Goal: Use online tool/utility: Utilize a website feature to perform a specific function

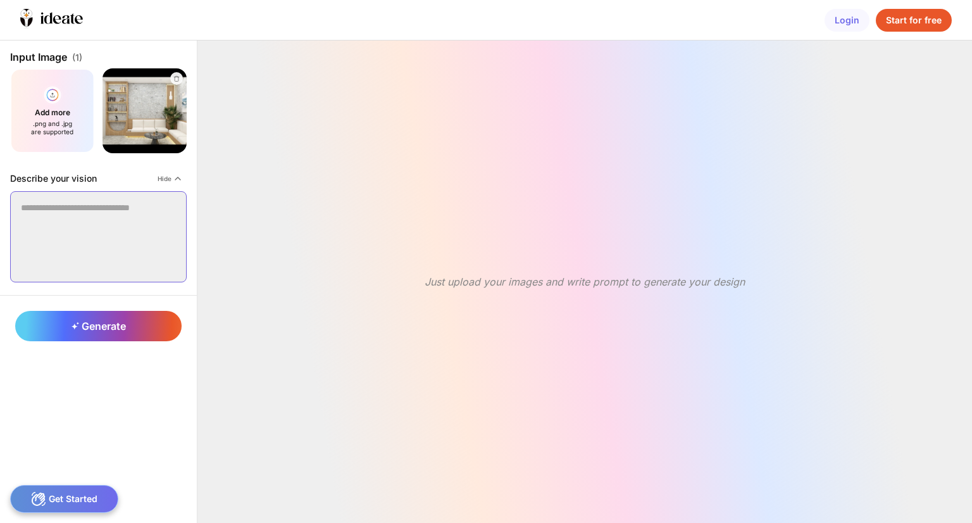
click at [75, 223] on textarea at bounding box center [98, 236] width 177 height 91
type textarea "**********"
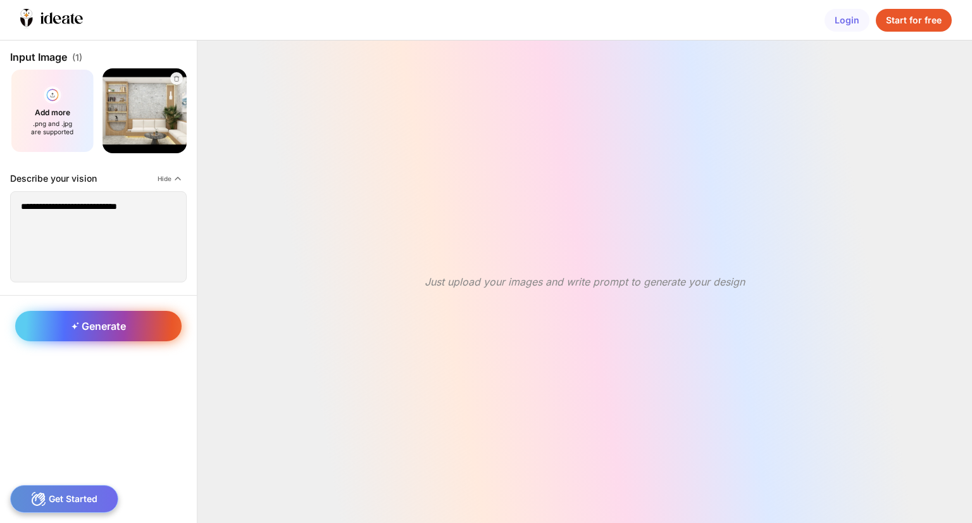
click at [93, 320] on span "Generate" at bounding box center [99, 326] width 54 height 13
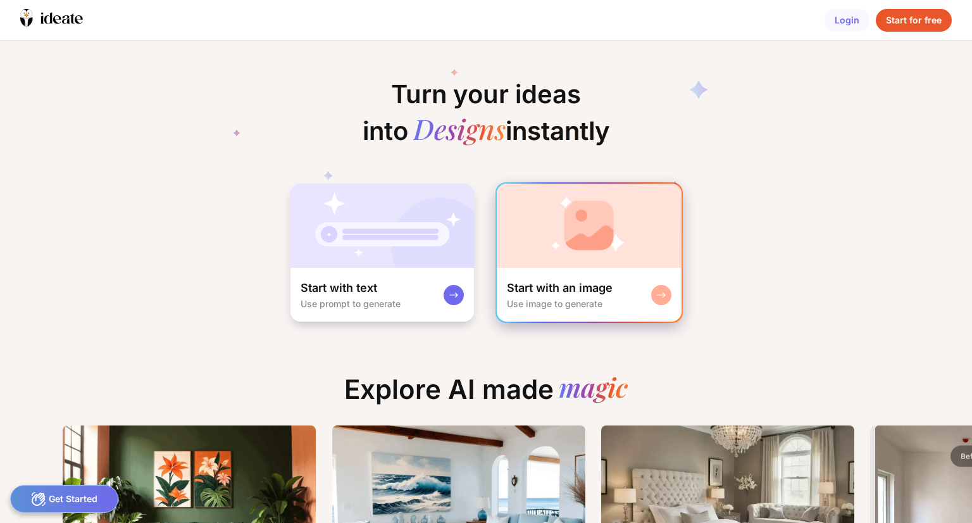
click at [537, 312] on div "Start with an image Use image to generate" at bounding box center [589, 295] width 185 height 54
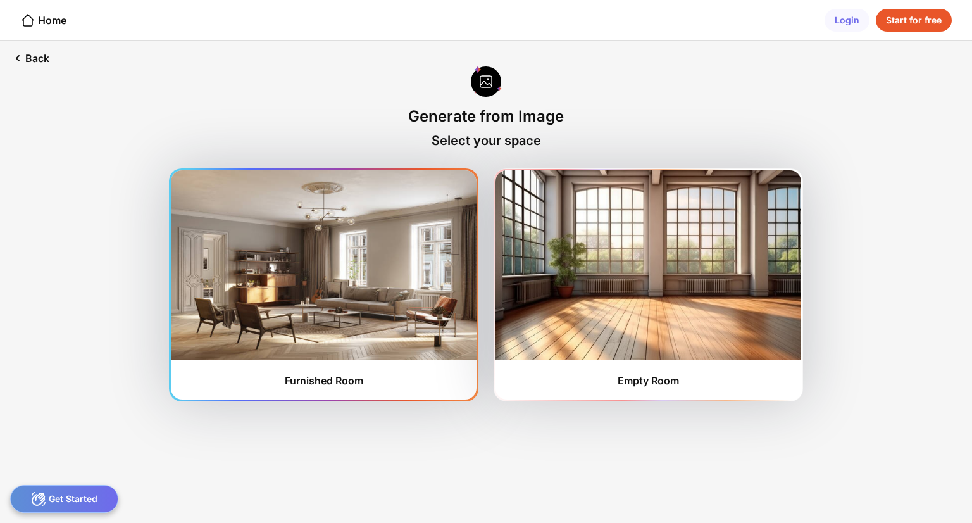
click at [352, 370] on div "Furnished Room" at bounding box center [324, 284] width 306 height 229
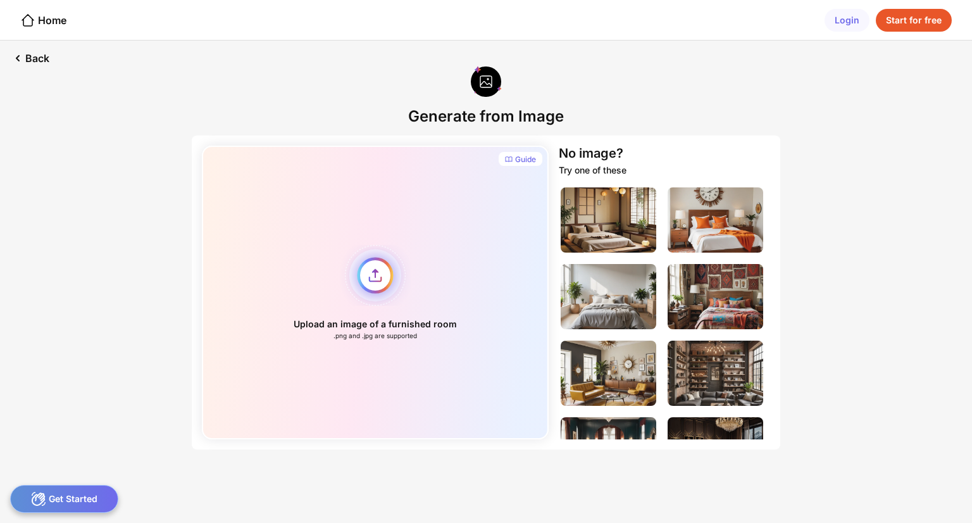
click at [368, 274] on div "Upload an image of a furnished room .png and .jpg are supported" at bounding box center [375, 293] width 347 height 294
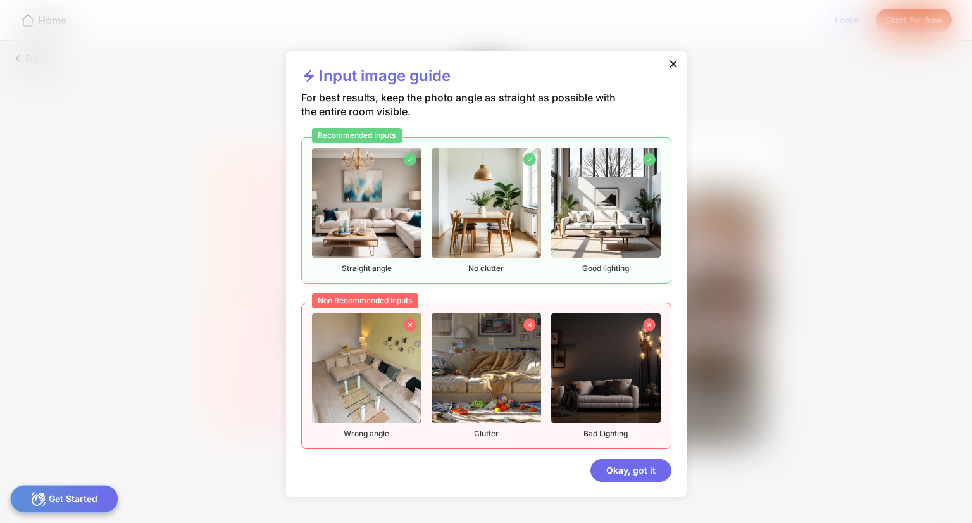
click at [638, 487] on div "Input image guide For best results, keep the photo angle as straight as possibl…" at bounding box center [486, 274] width 401 height 446
click at [594, 484] on div "Input image guide For best results, keep the photo angle as straight as possibl…" at bounding box center [486, 274] width 401 height 446
click at [599, 479] on div "Okay, got it" at bounding box center [631, 470] width 81 height 23
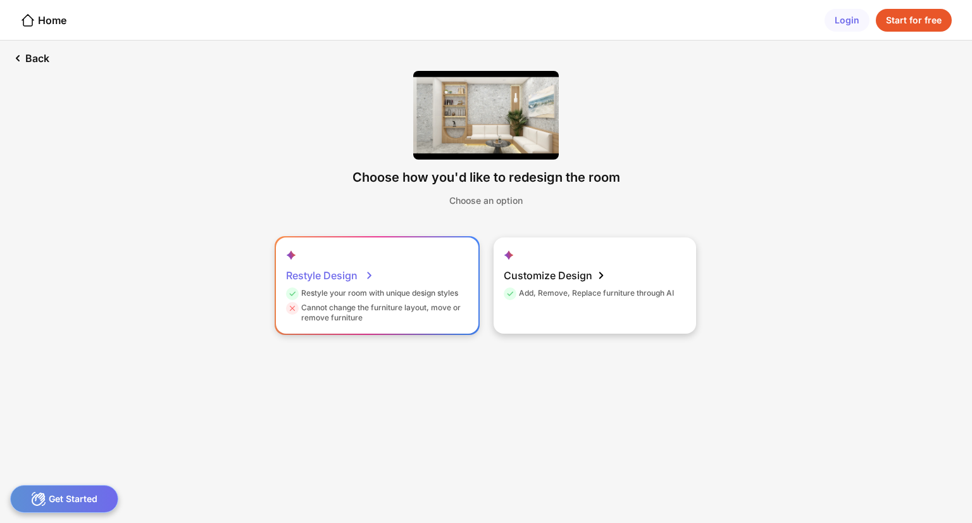
click at [372, 316] on div "Cannot change the furniture layout, move or remove furniture" at bounding box center [375, 313] width 179 height 20
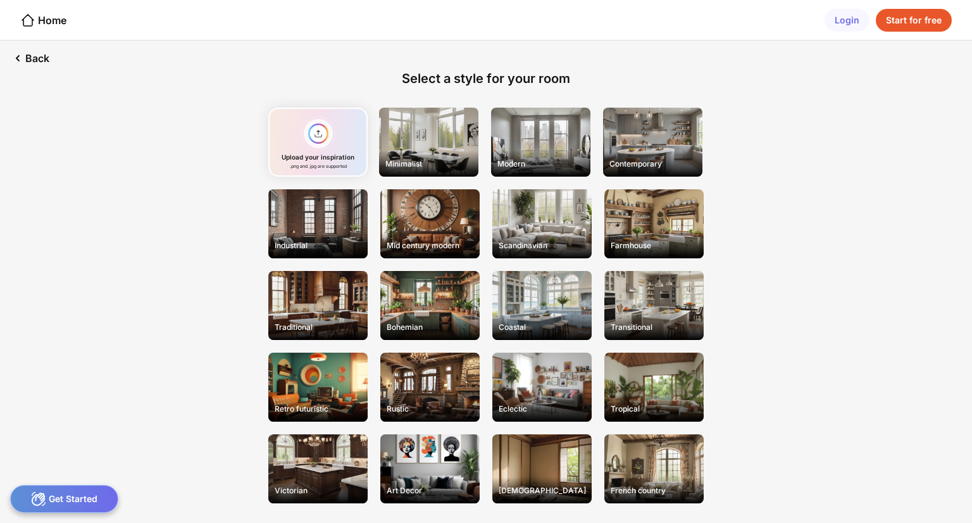
click at [55, 504] on div "Get Started" at bounding box center [64, 499] width 108 height 28
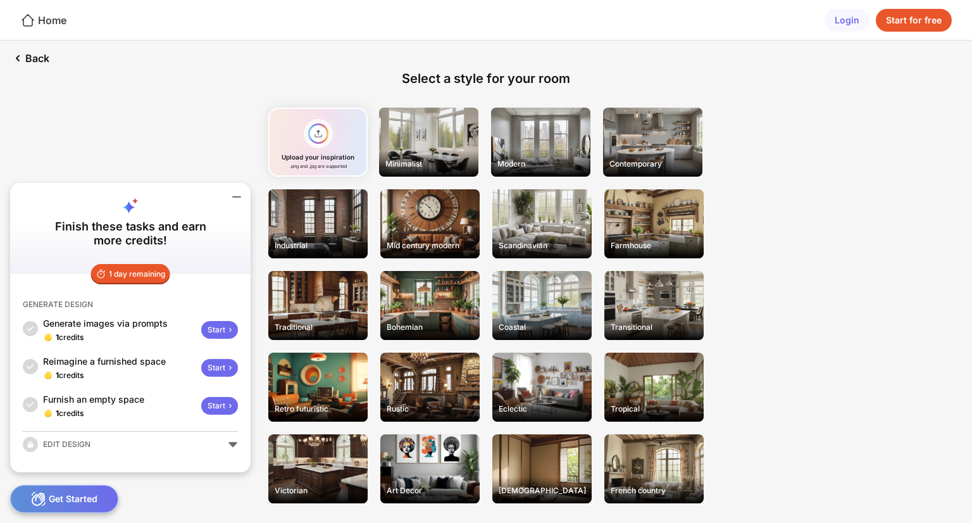
click at [47, 25] on div "Home" at bounding box center [43, 20] width 46 height 15
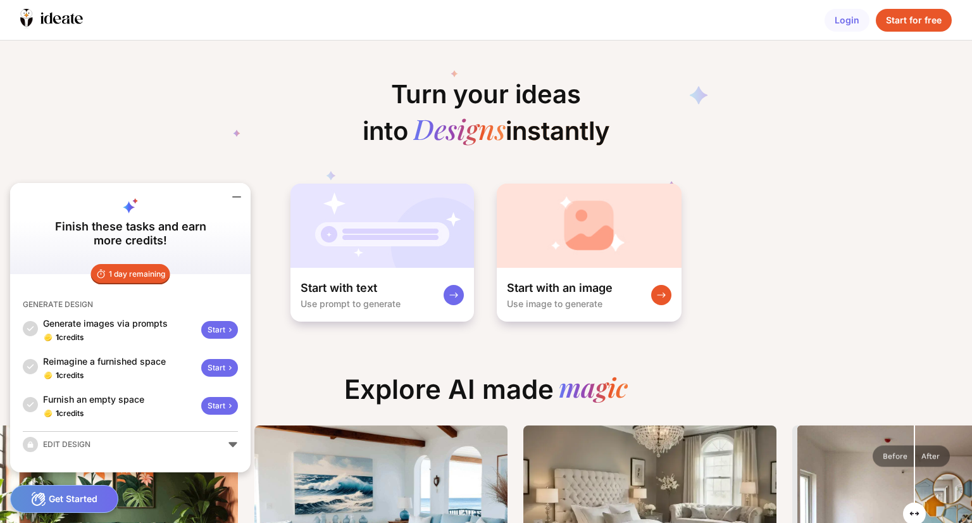
scroll to position [0, 120]
